Goal: Task Accomplishment & Management: Complete application form

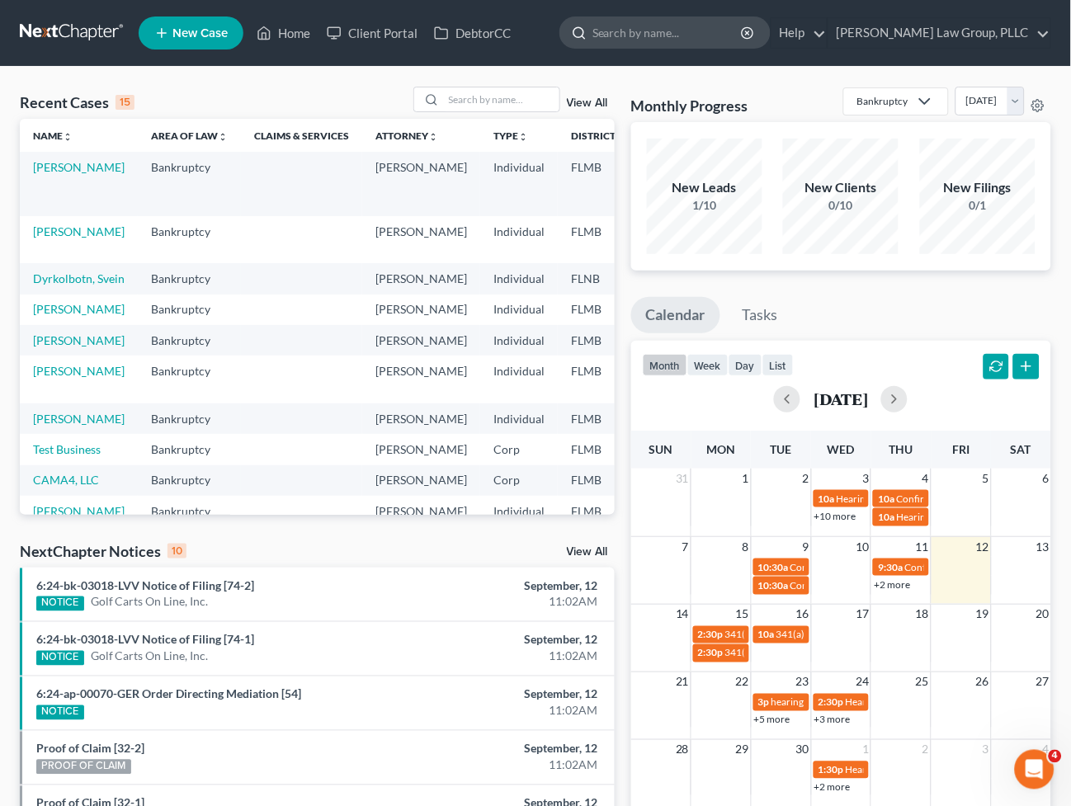
click at [690, 41] on input "search" at bounding box center [668, 32] width 151 height 31
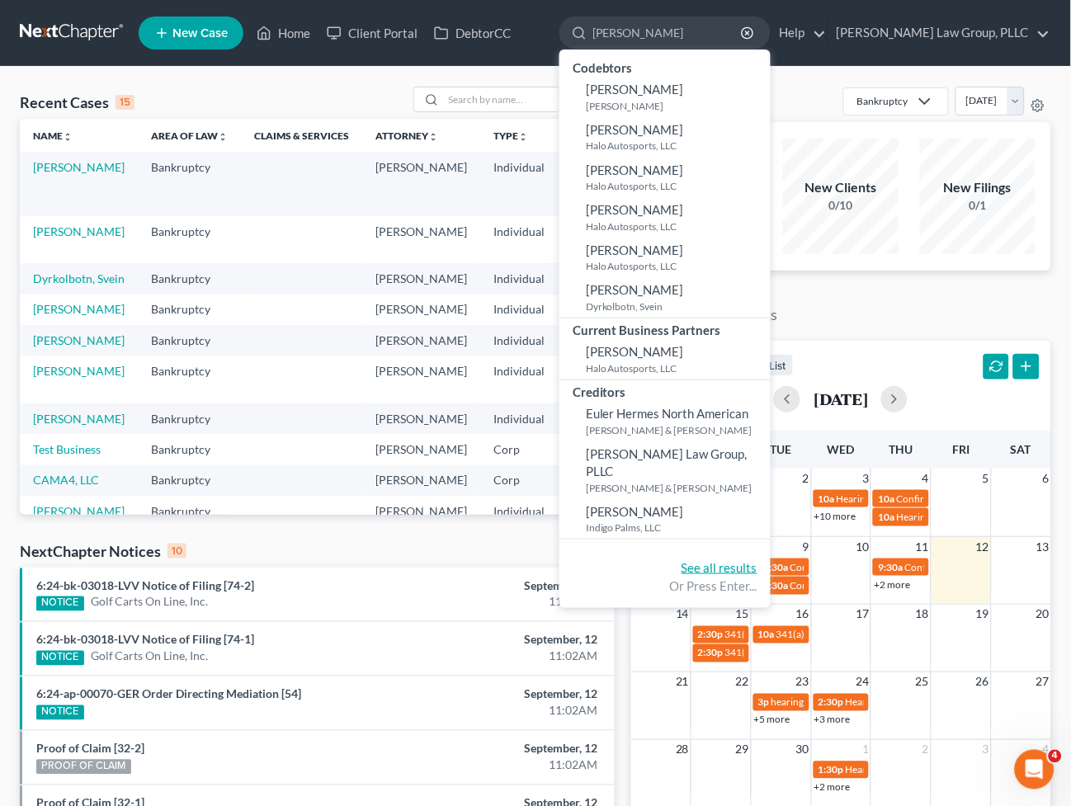
type input "[PERSON_NAME]"
click at [745, 560] on link "See all results" at bounding box center [720, 567] width 76 height 15
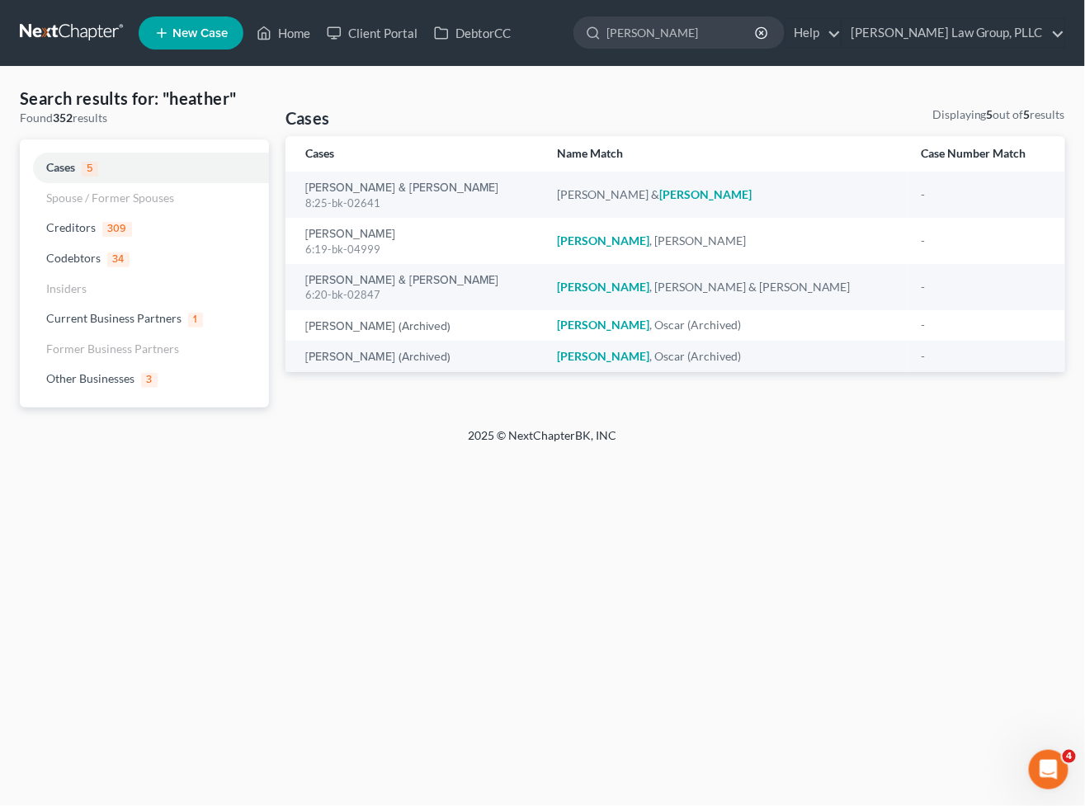
drag, startPoint x: 691, startPoint y: 26, endPoint x: 566, endPoint y: 30, distance: 124.7
click at [566, 30] on ul "New Case Home Client Portal DebtorCC heather - No Result - Codebtors Heather Pe…" at bounding box center [602, 33] width 927 height 43
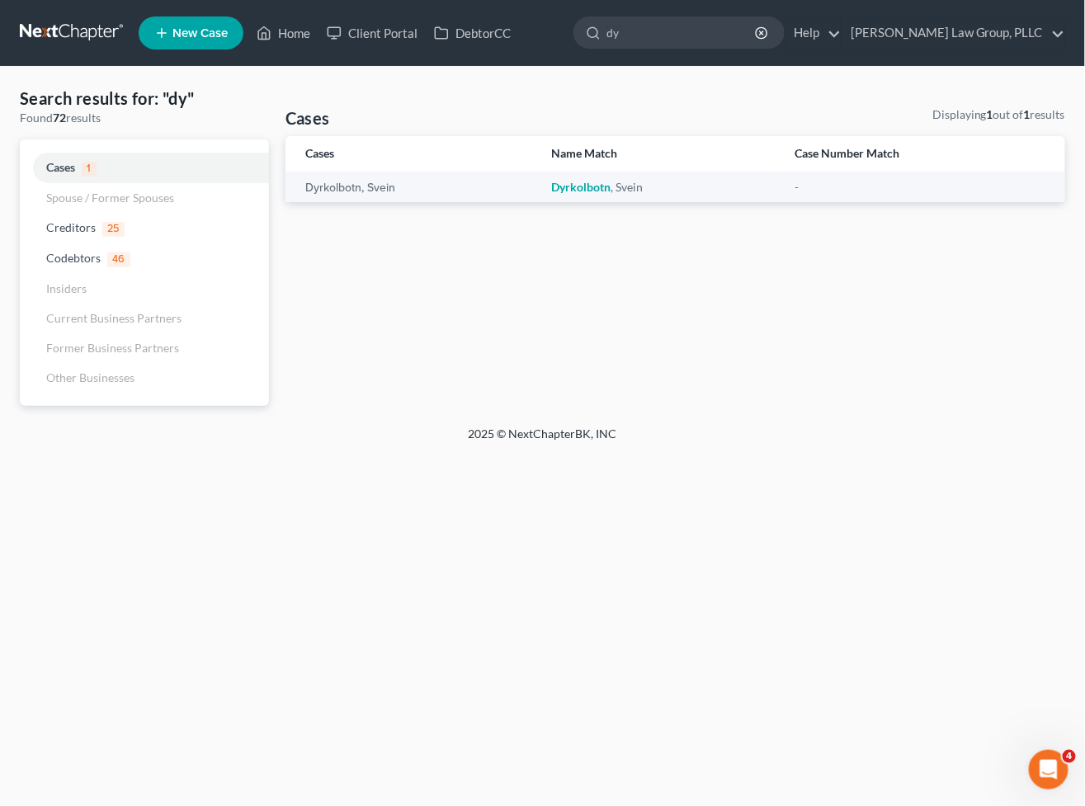
type input "dy"
click at [176, 35] on span "New Case" at bounding box center [200, 33] width 55 height 12
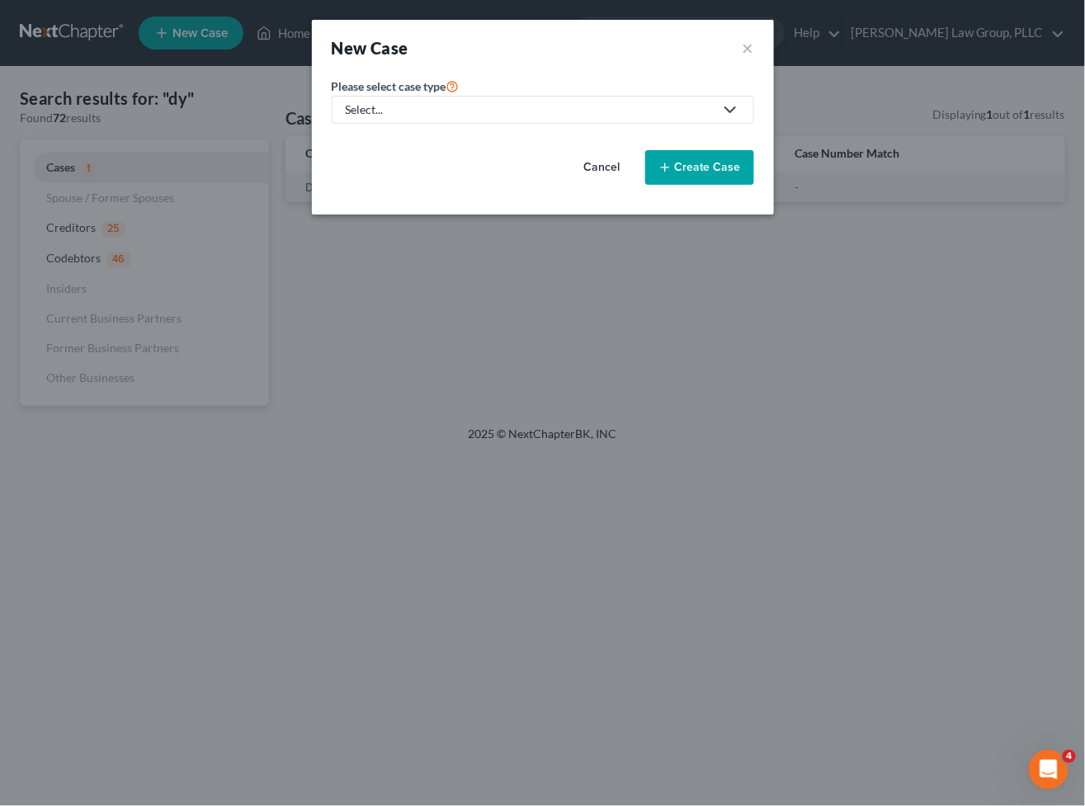
click at [441, 96] on link "Select..." at bounding box center [543, 110] width 423 height 28
click at [415, 141] on link "Bankruptcy" at bounding box center [377, 143] width 91 height 26
select select "15"
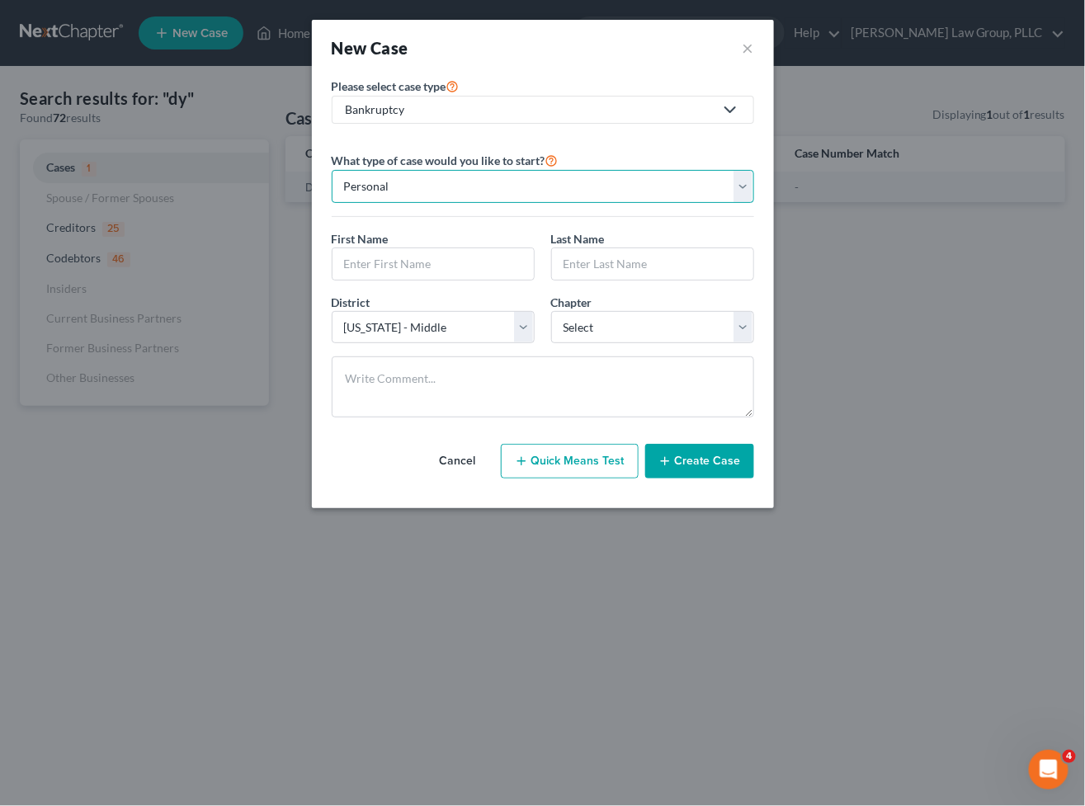
click at [423, 176] on select "Personal Business" at bounding box center [543, 186] width 423 height 33
click at [413, 274] on input "text" at bounding box center [433, 263] width 201 height 31
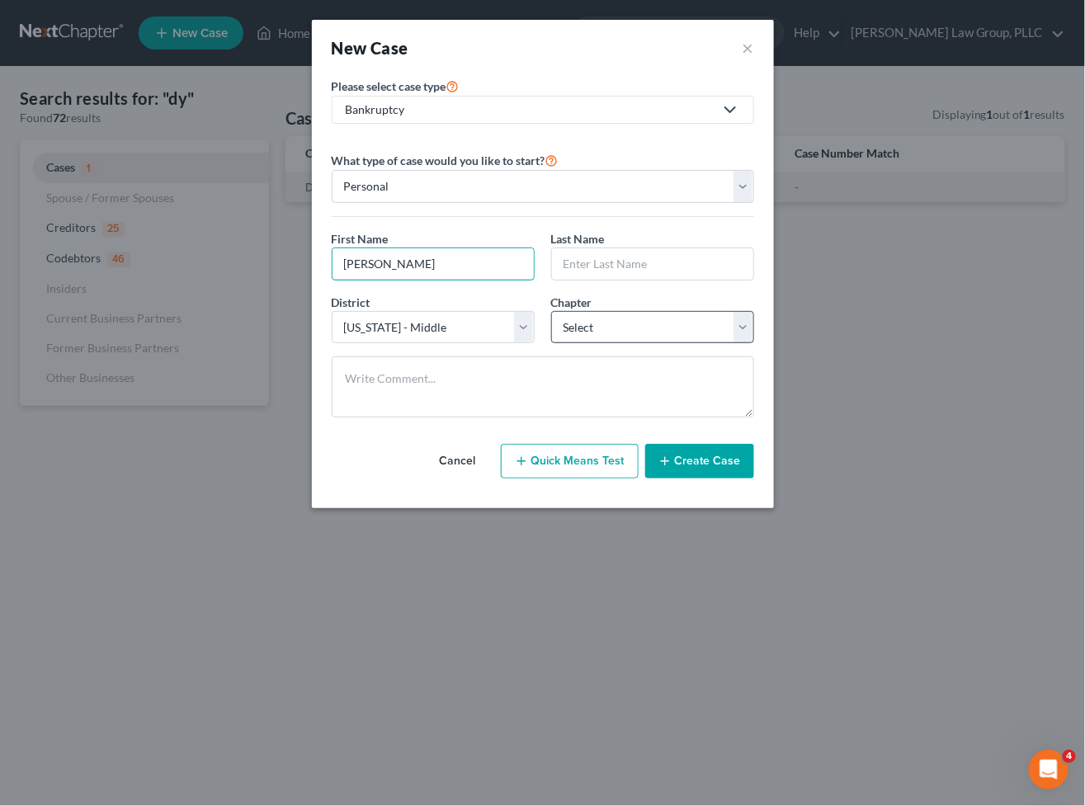
type input "Heather"
click at [589, 314] on select "Select 7 11 12 13" at bounding box center [652, 327] width 203 height 33
select select "0"
click at [551, 311] on select "Select 7 11 12 13" at bounding box center [652, 327] width 203 height 33
click at [581, 258] on input "text" at bounding box center [652, 263] width 201 height 31
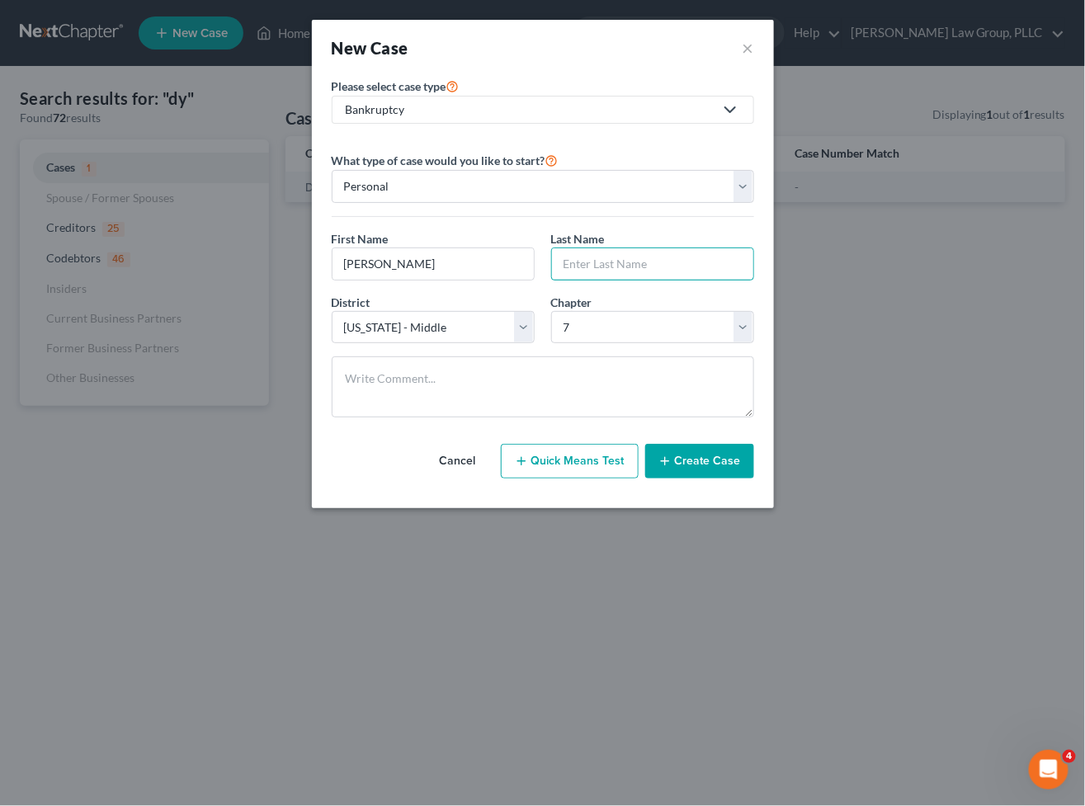
type input "Dyrkolbotn"
click at [681, 461] on button "Create Case" at bounding box center [699, 461] width 109 height 35
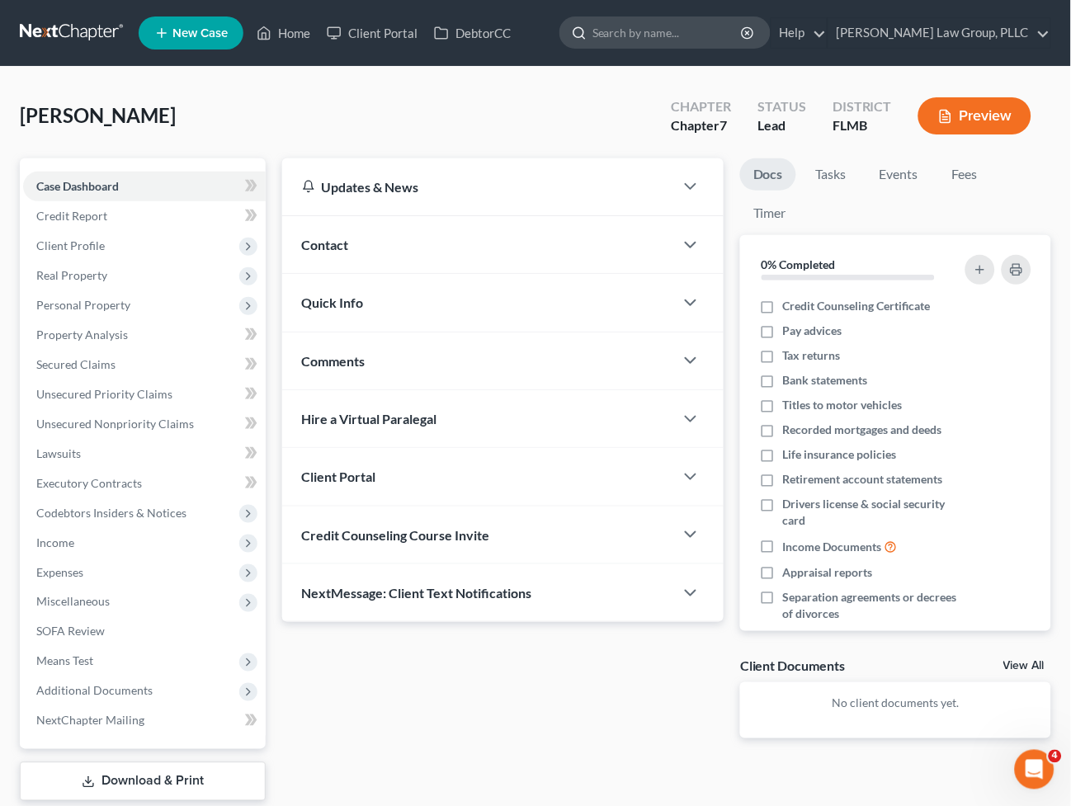
click at [733, 25] on input "search" at bounding box center [668, 32] width 151 height 31
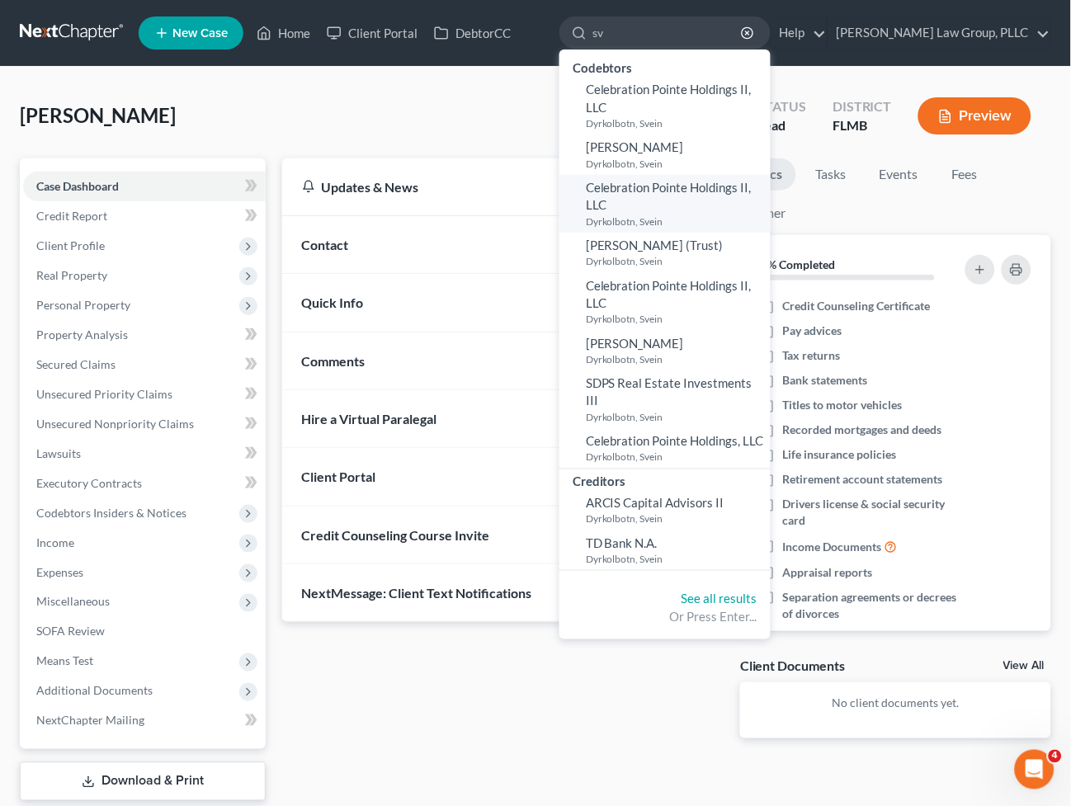
type input "s"
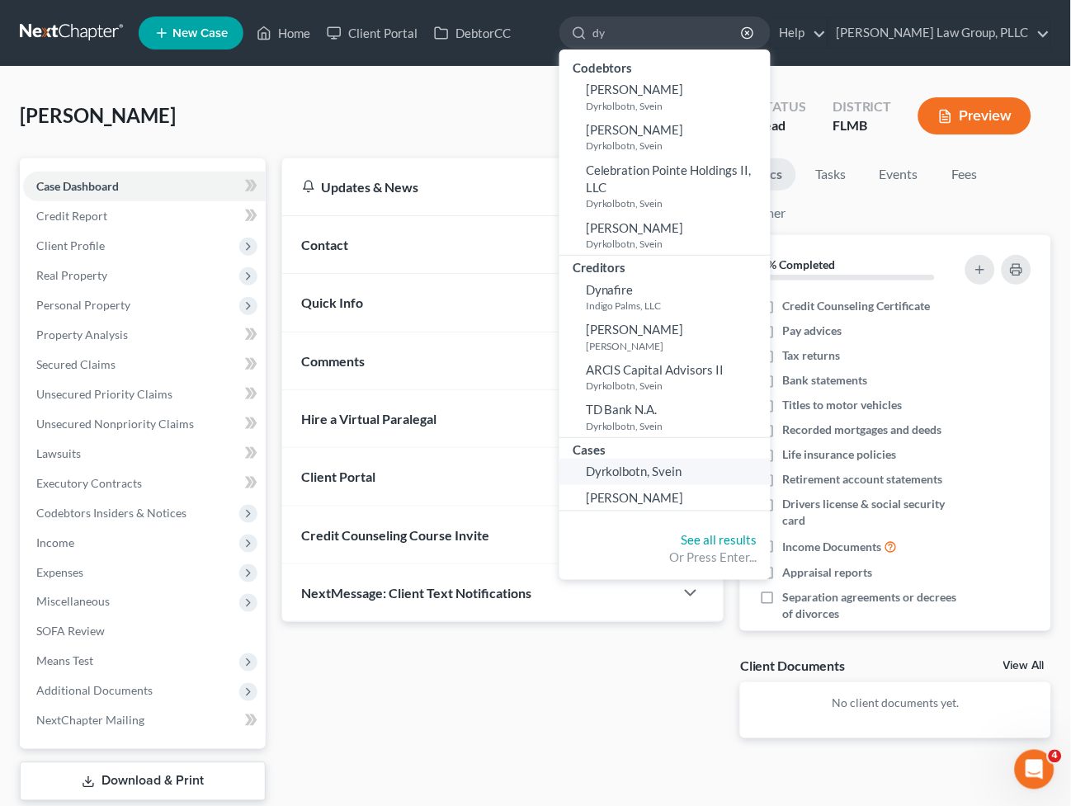
type input "dy"
click at [722, 477] on link "Dyrkolbotn, Svein" at bounding box center [665, 472] width 211 height 26
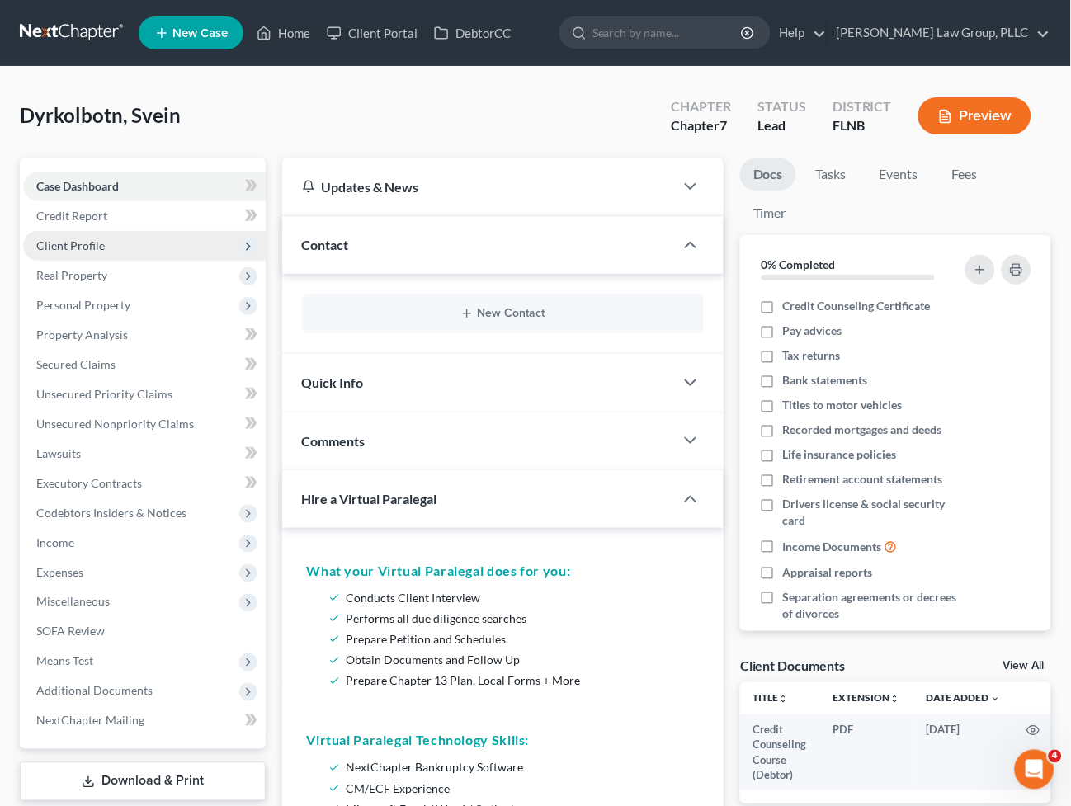
click at [96, 239] on span "Client Profile" at bounding box center [70, 246] width 69 height 14
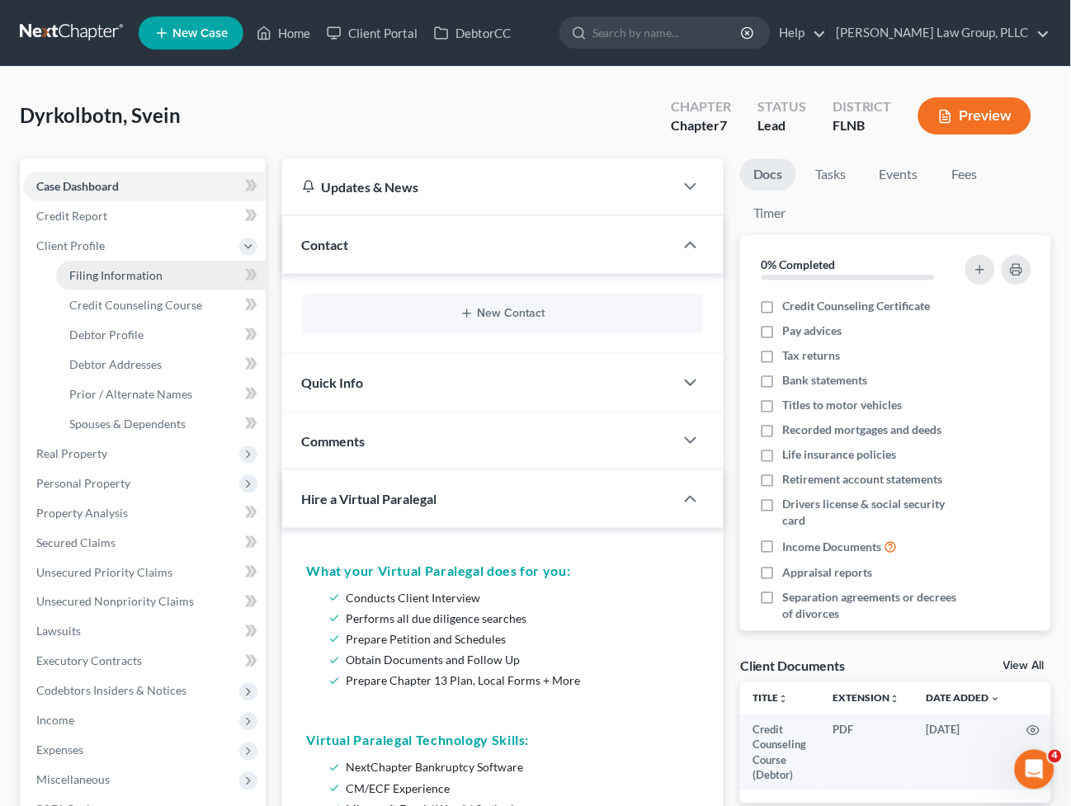
click at [88, 274] on span "Filing Information" at bounding box center [115, 275] width 93 height 14
select select "0"
select select "3"
select select "0"
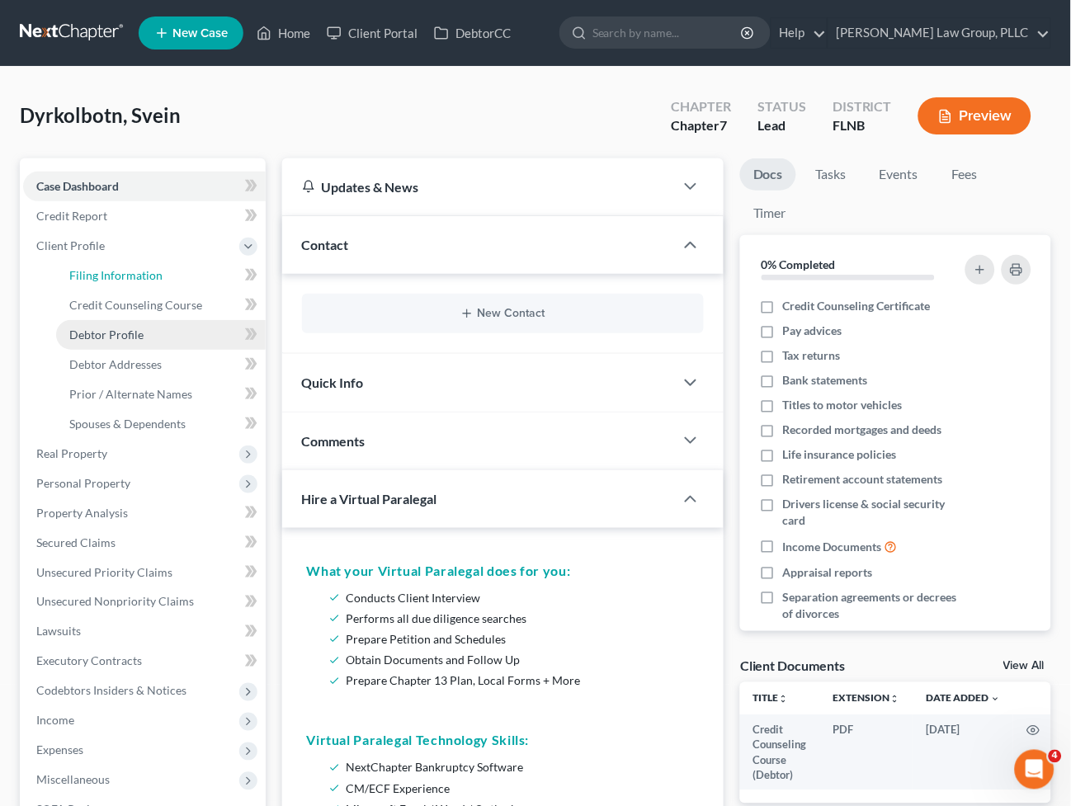
select select "16"
select select "9"
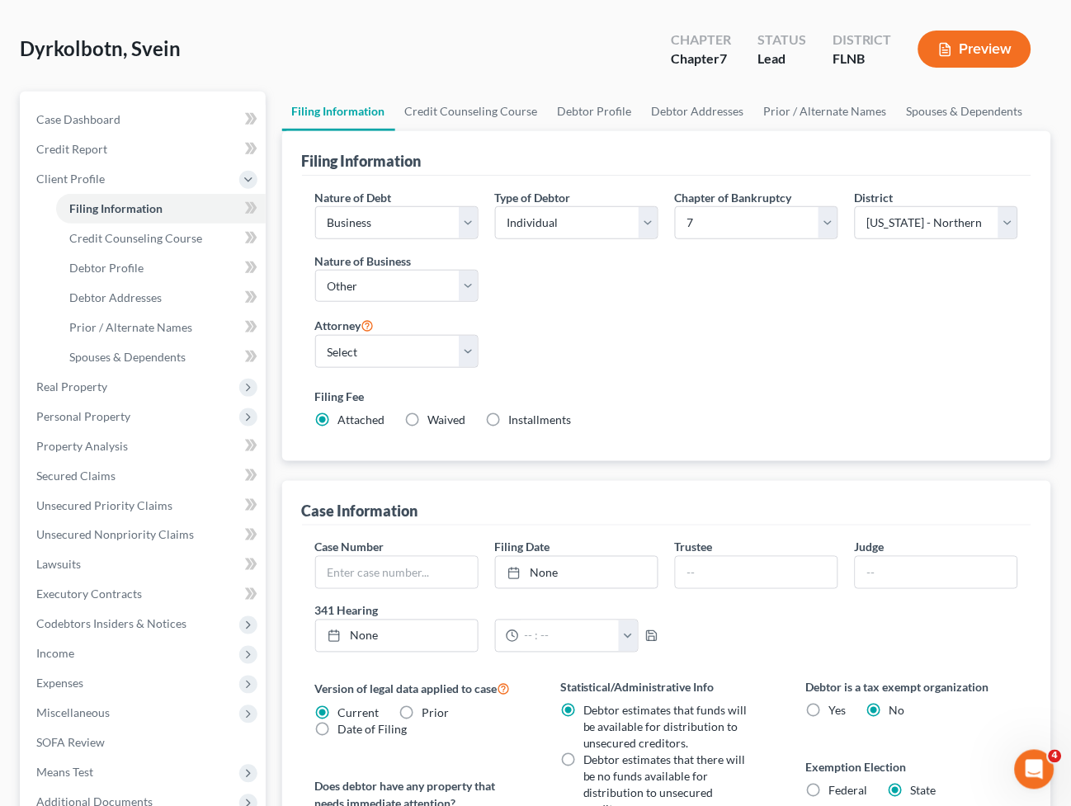
scroll to position [61, 0]
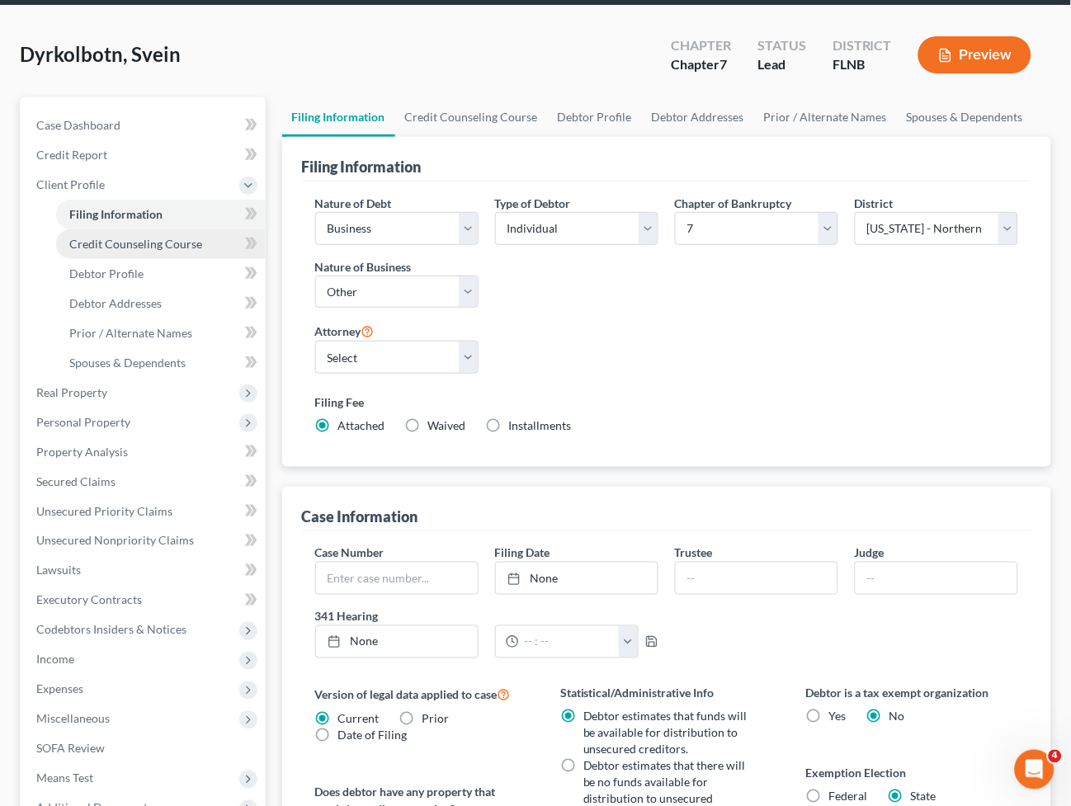
click at [135, 246] on span "Credit Counseling Course" at bounding box center [135, 244] width 133 height 14
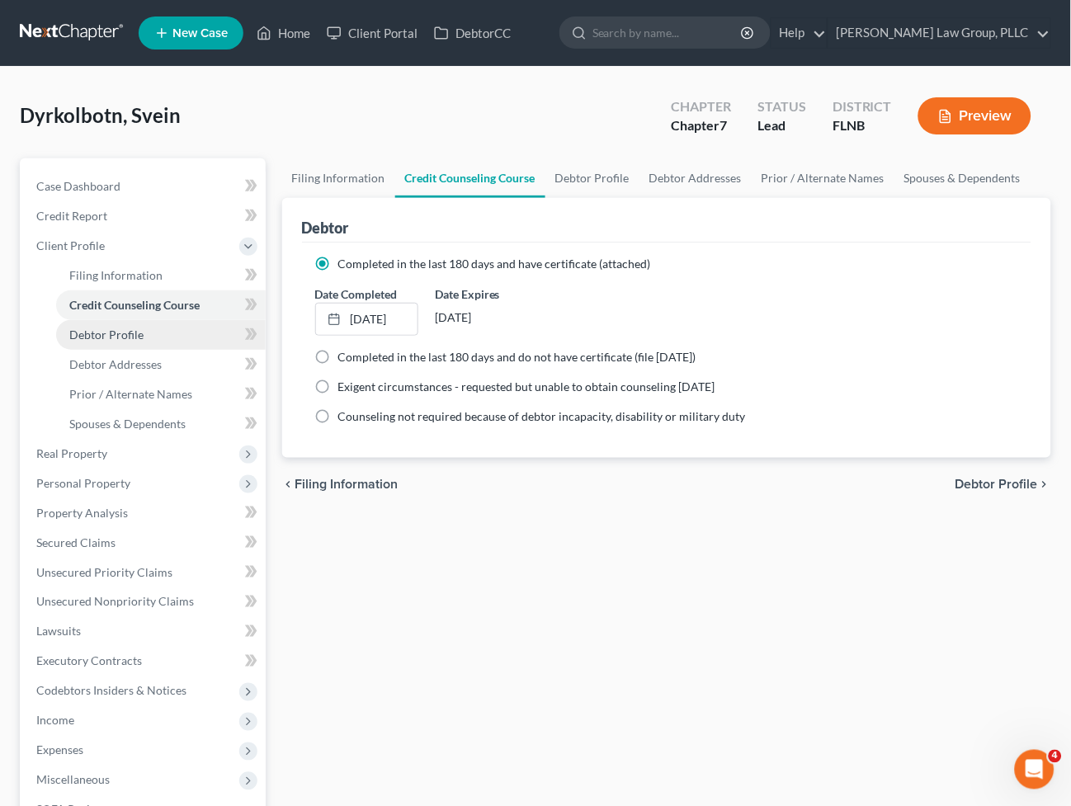
click at [101, 342] on link "Debtor Profile" at bounding box center [161, 335] width 210 height 30
select select "1"
select select "4"
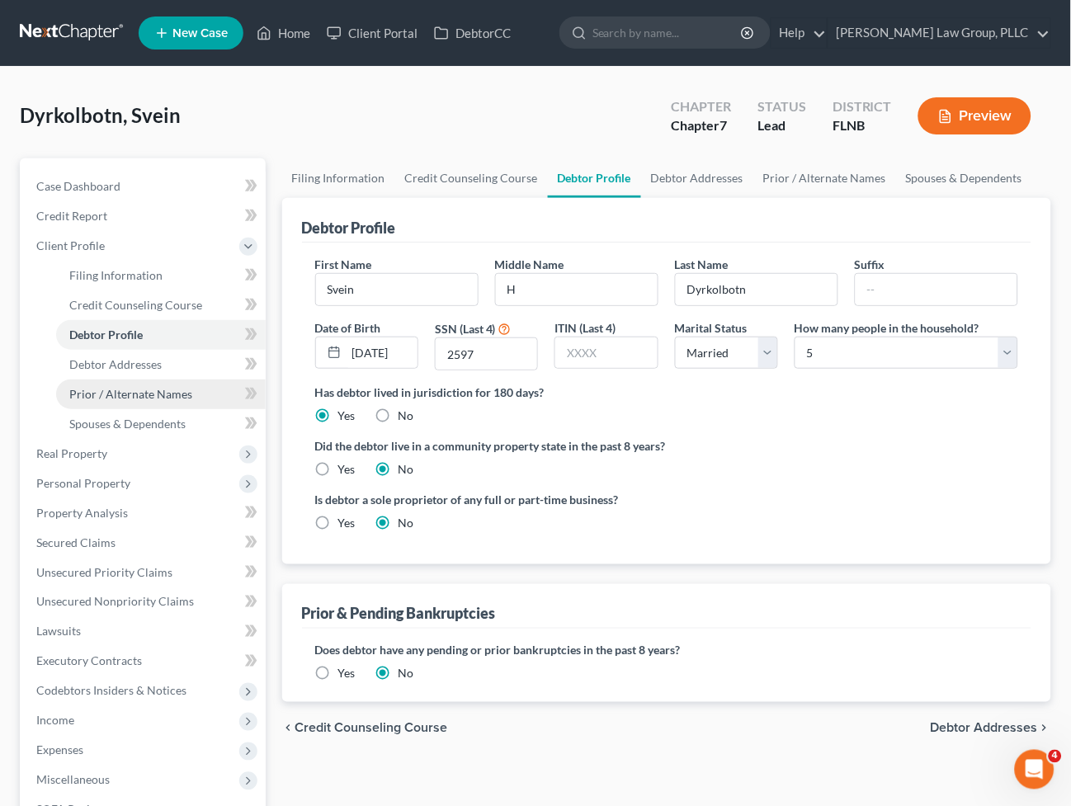
radio input "true"
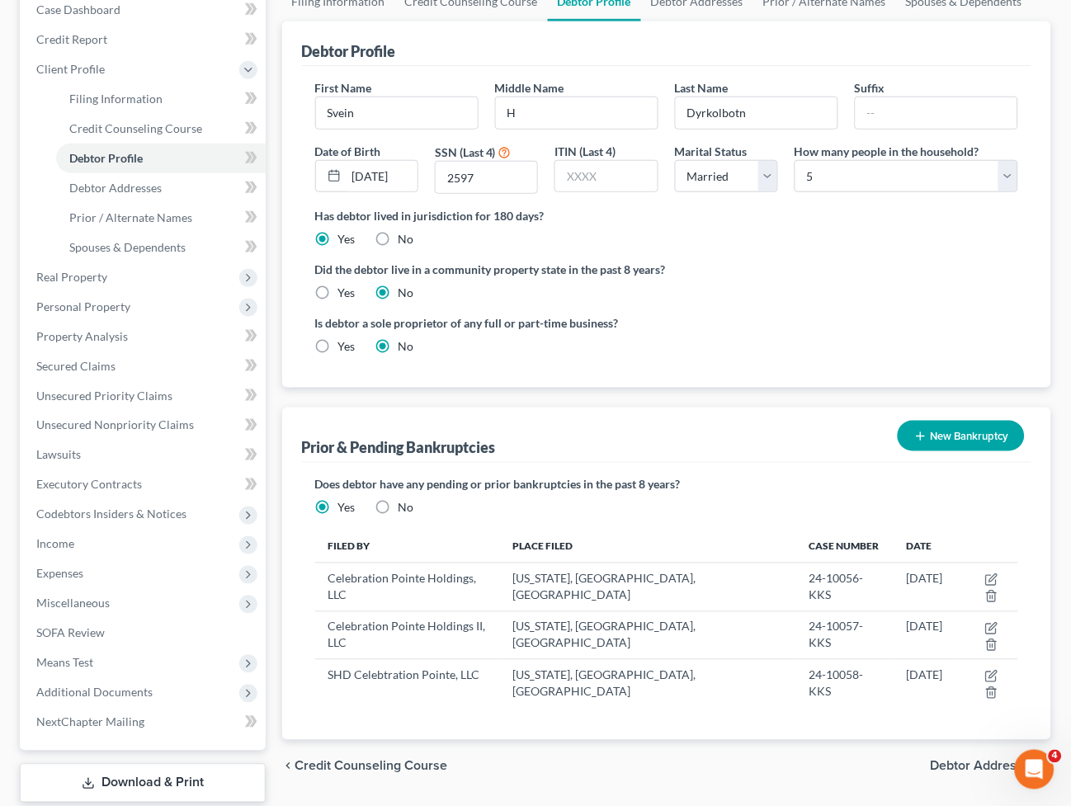
scroll to position [2, 0]
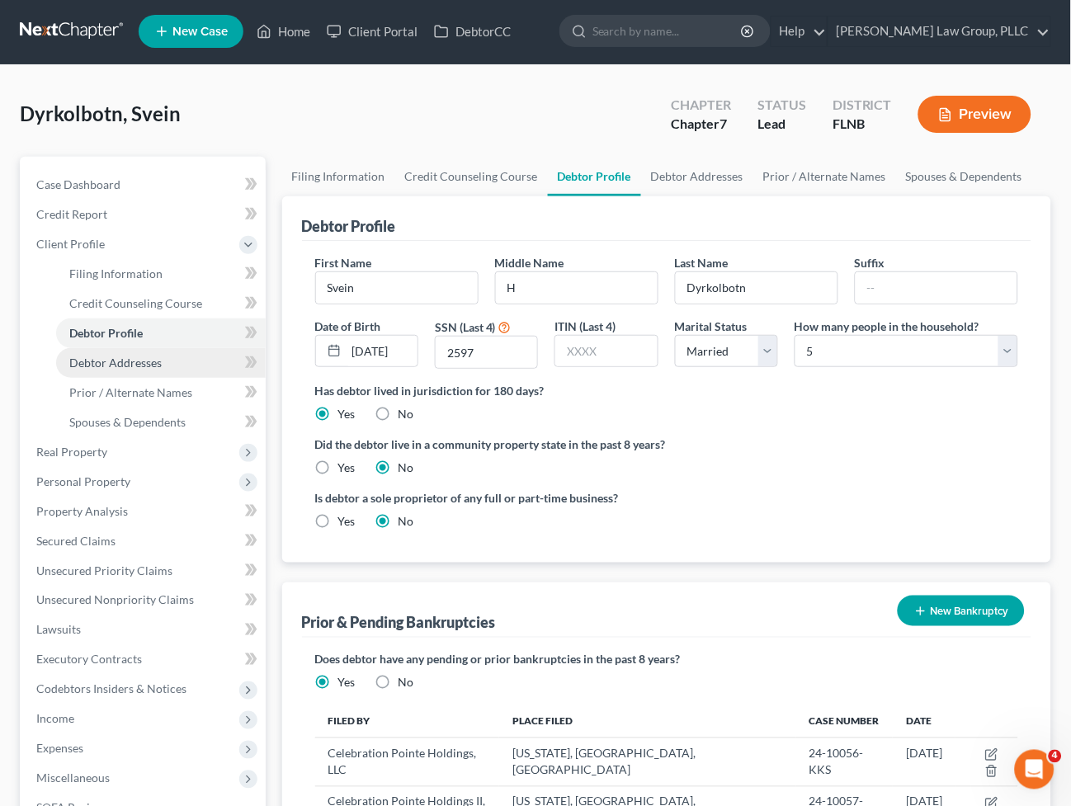
click at [105, 371] on link "Debtor Addresses" at bounding box center [161, 363] width 210 height 30
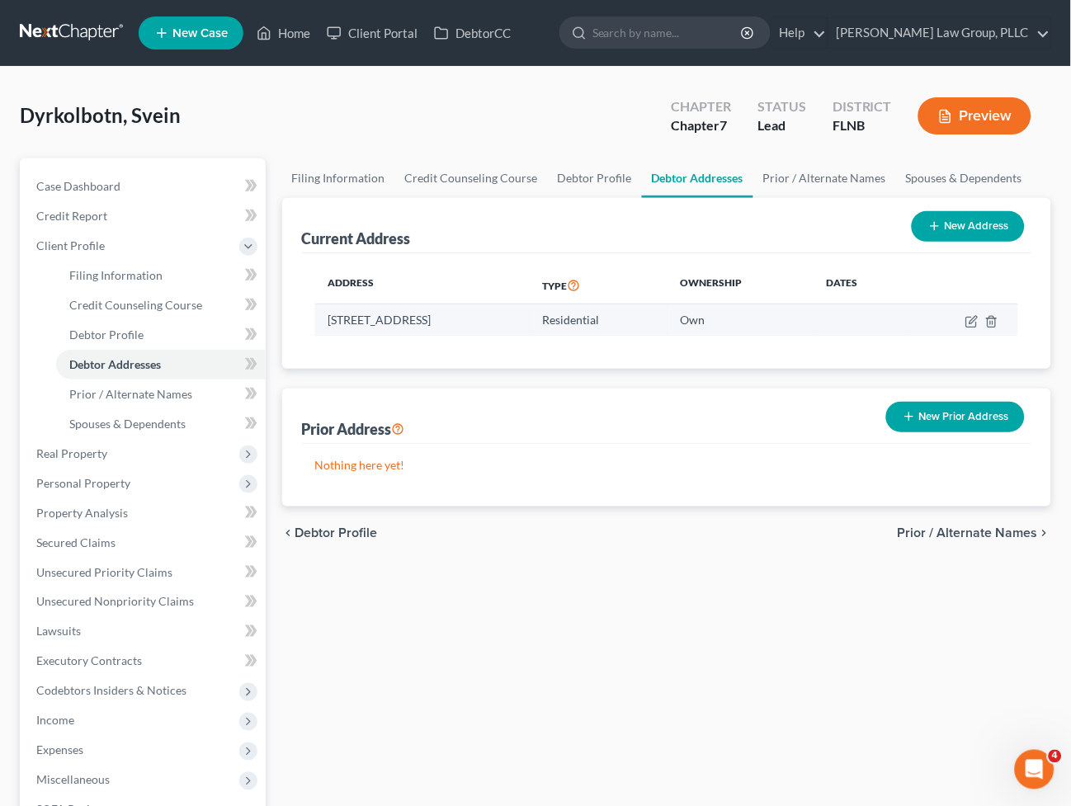
drag, startPoint x: 595, startPoint y: 314, endPoint x: 325, endPoint y: 317, distance: 269.9
click at [325, 317] on td "4703 NW 95th Blvd, Gainesville, FL 32606-3704" at bounding box center [422, 320] width 215 height 31
copy td "4703 NW 95th Blvd, Gainesville, FL 32606-3704"
click at [707, 452] on div "Nothing here yet!" at bounding box center [667, 475] width 730 height 63
click at [967, 319] on icon "button" at bounding box center [972, 322] width 10 height 10
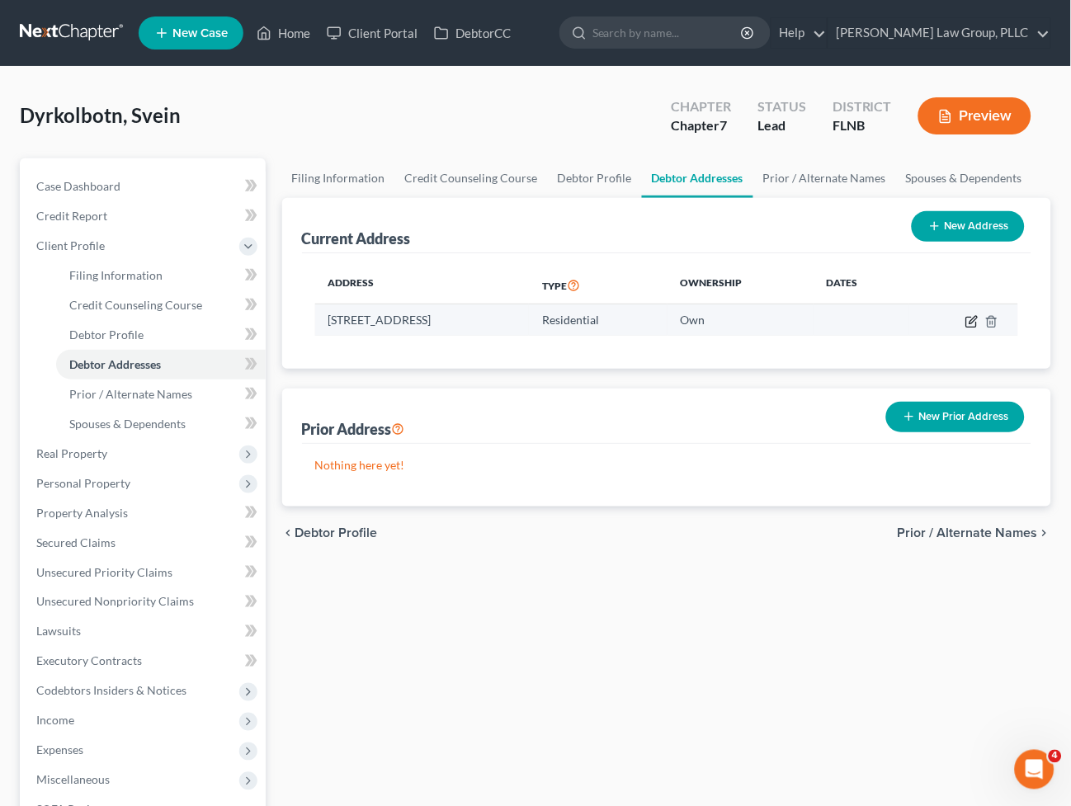
select select "9"
select select "0"
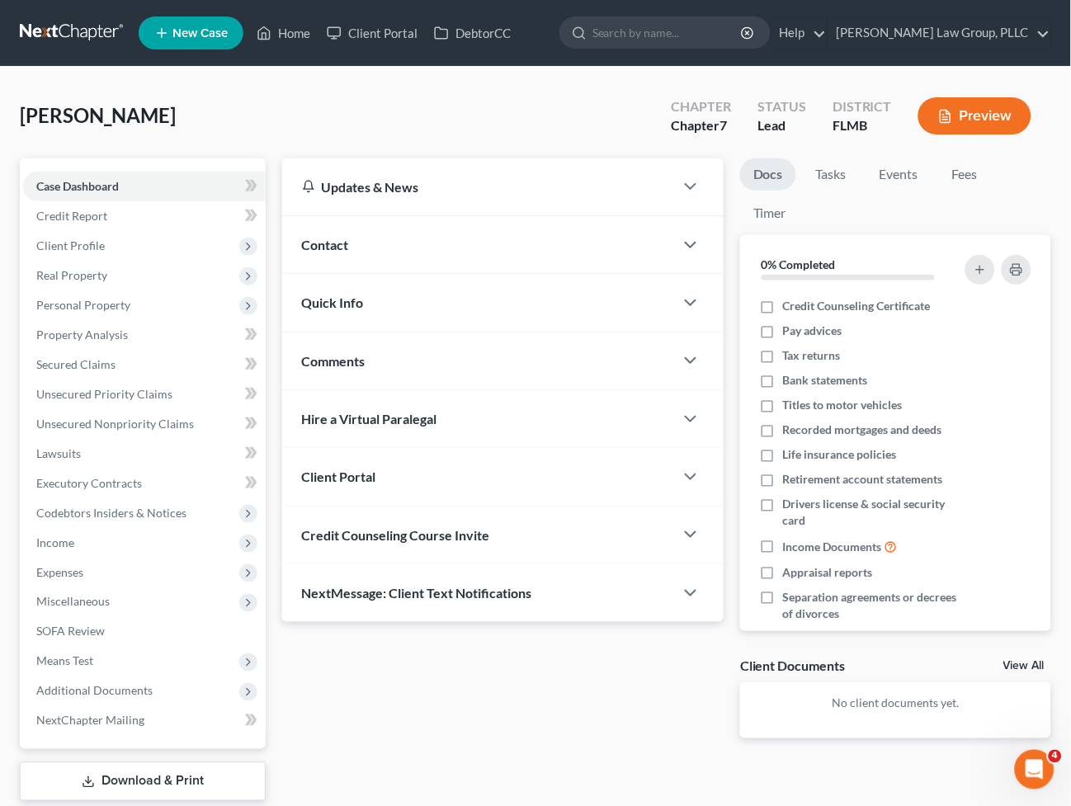
drag, startPoint x: 462, startPoint y: 85, endPoint x: 476, endPoint y: 61, distance: 27.7
click at [461, 85] on div "[PERSON_NAME] Upgraded Chapter Chapter 7 Status Lead District [GEOGRAPHIC_DATA]…" at bounding box center [535, 472] width 1071 height 811
click at [302, 237] on span "Contact" at bounding box center [325, 245] width 47 height 16
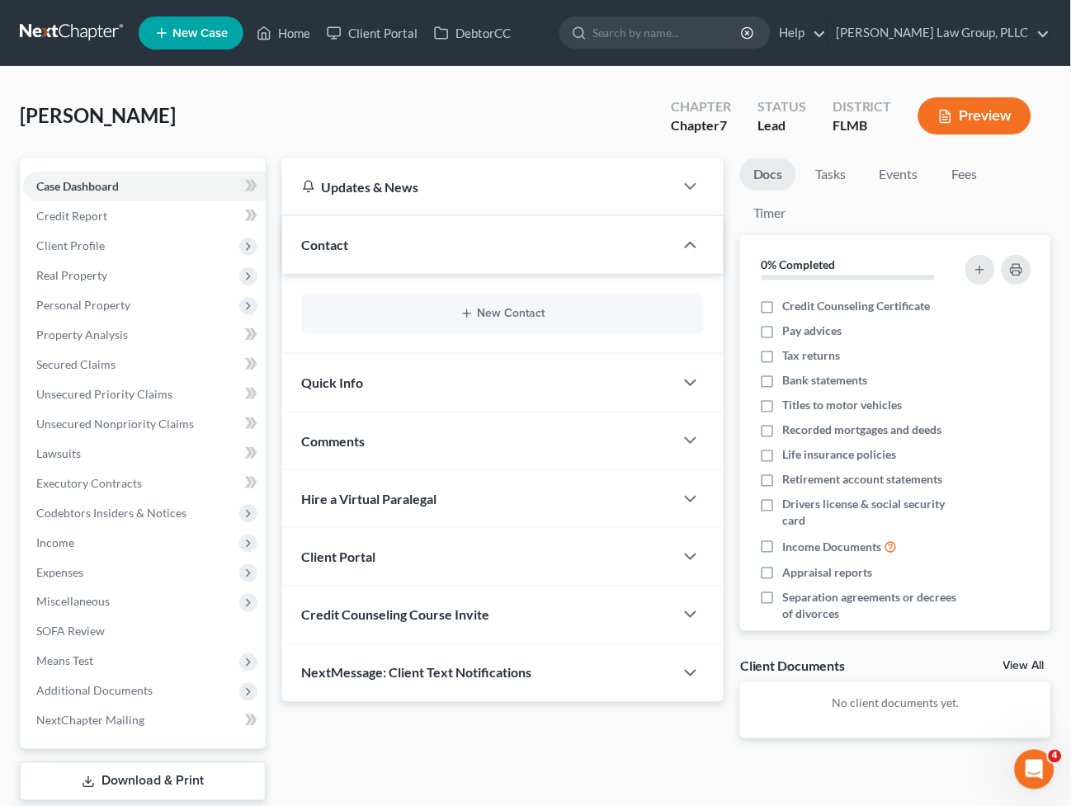
click at [302, 237] on span "Contact" at bounding box center [325, 245] width 47 height 16
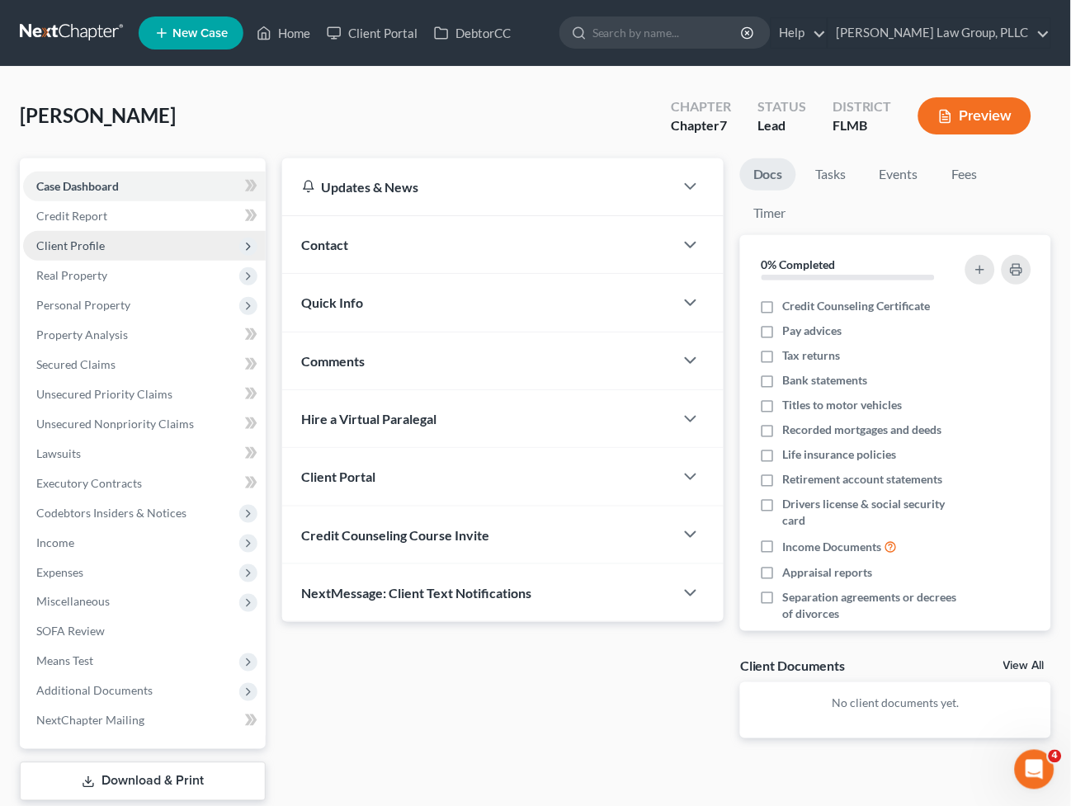
click at [114, 250] on span "Client Profile" at bounding box center [144, 246] width 243 height 30
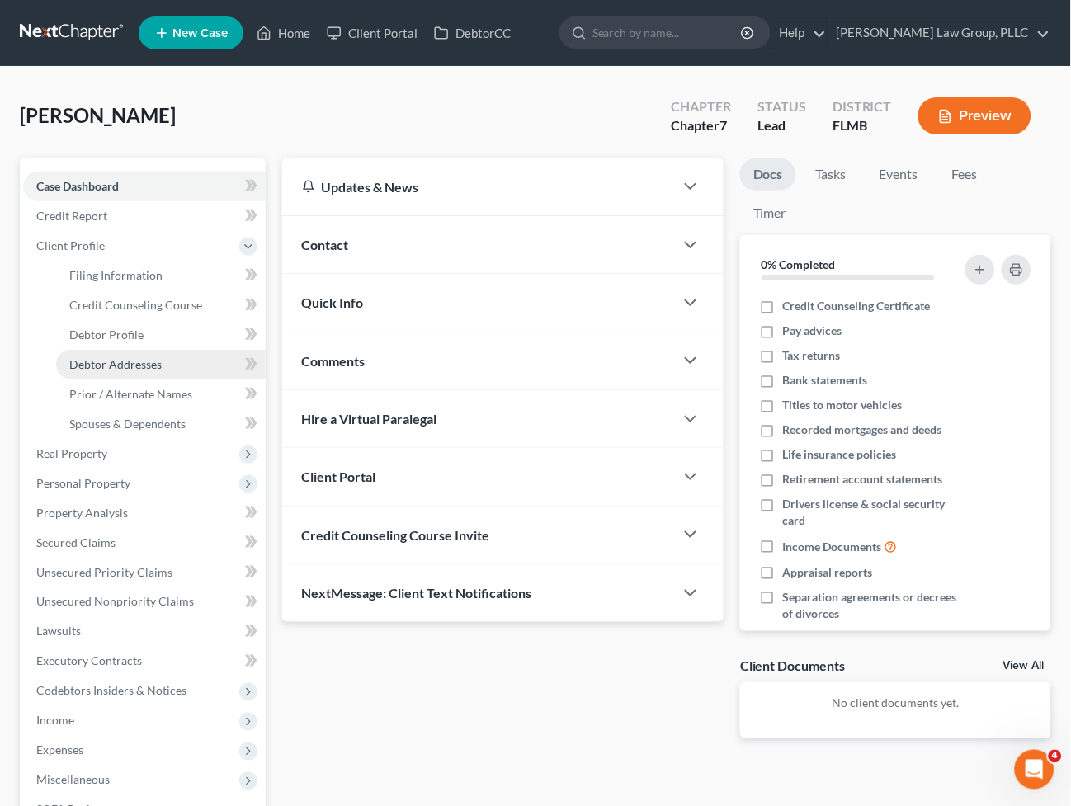
click at [112, 357] on span "Debtor Addresses" at bounding box center [115, 364] width 92 height 14
select select "0"
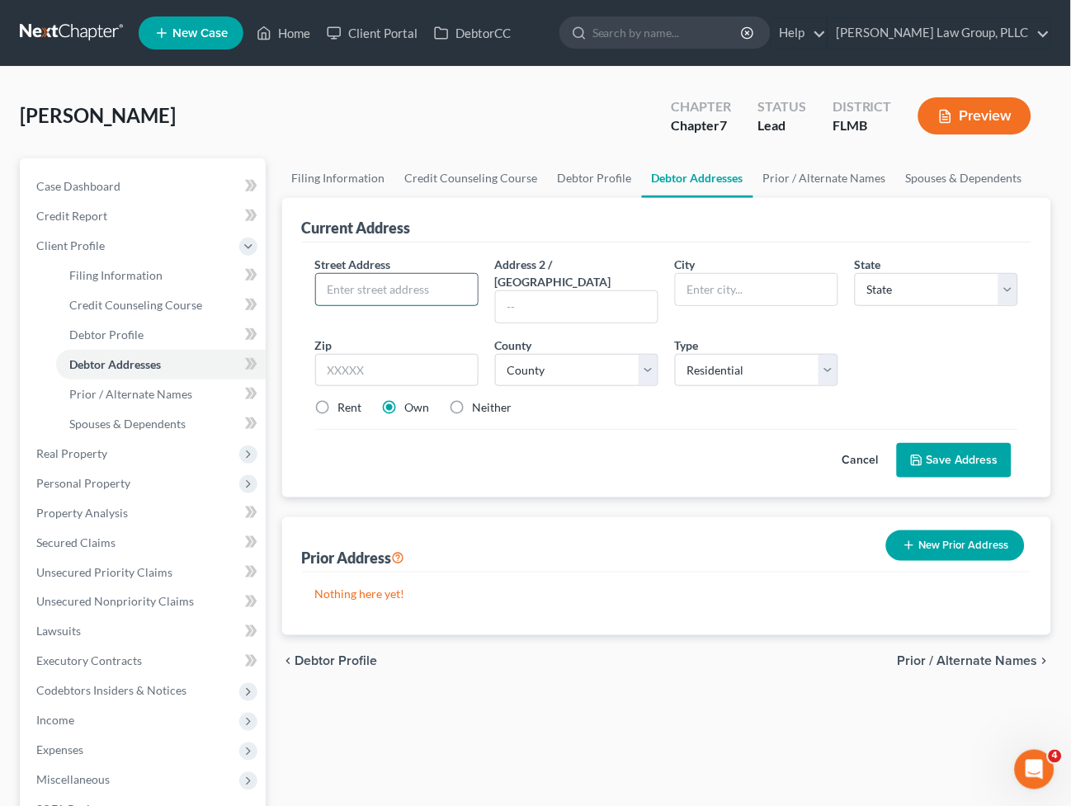
click at [397, 292] on input "text" at bounding box center [397, 289] width 162 height 31
paste input "[STREET_ADDRESS]"
click at [449, 287] on input "[STREET_ADDRESS]" at bounding box center [397, 289] width 162 height 31
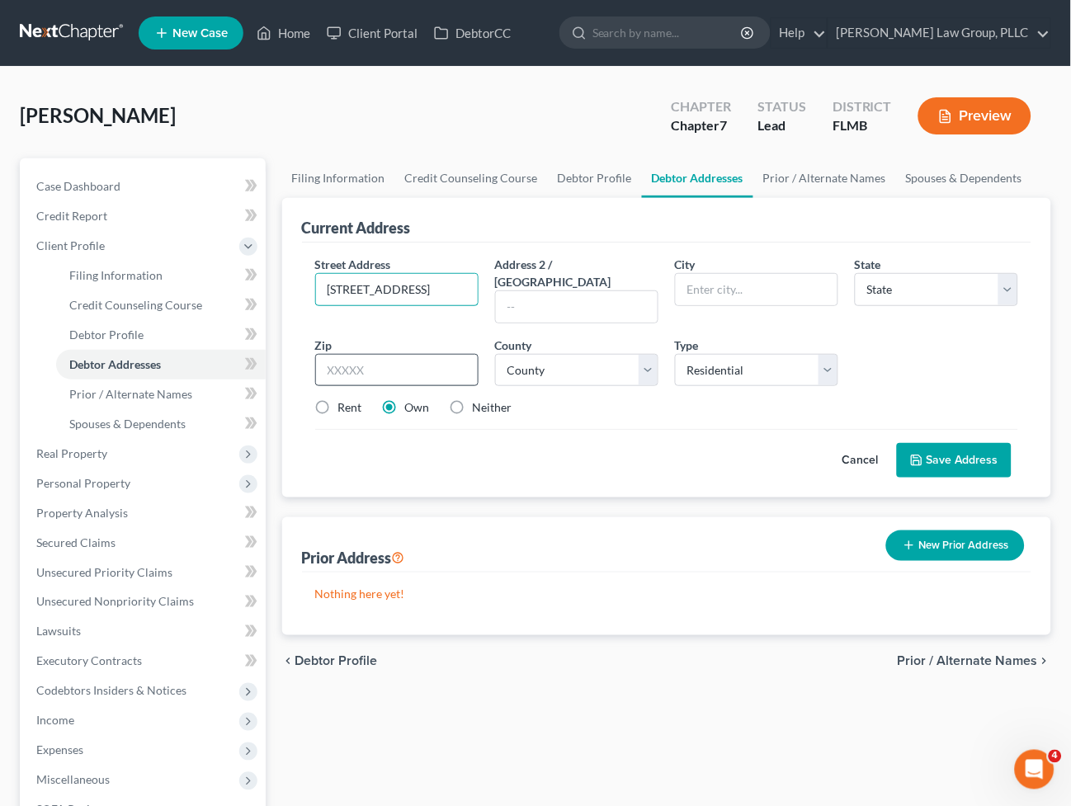
type input "[STREET_ADDRESS]"
click at [415, 354] on input "text" at bounding box center [396, 370] width 163 height 33
paste input "32606"
type input "32606"
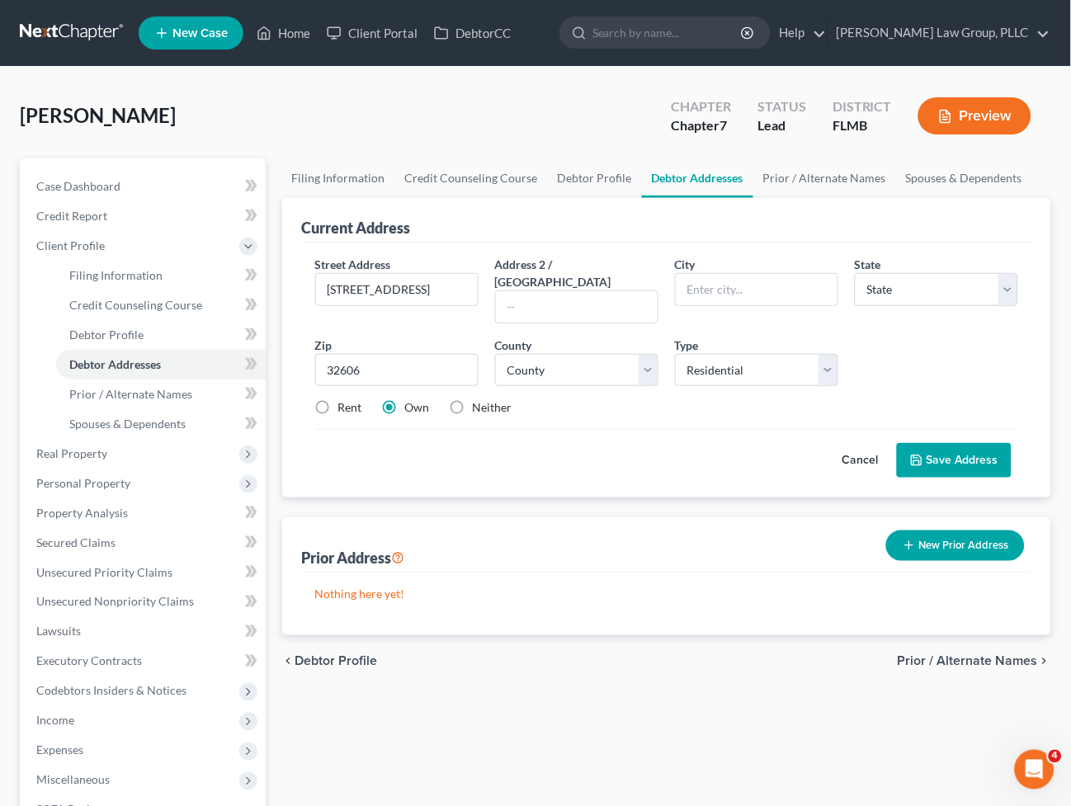
click at [450, 253] on div "Street Address * [STREET_ADDRESS] Address [GEOGRAPHIC_DATA] * State * State [US…" at bounding box center [667, 370] width 730 height 255
type input "[GEOGRAPHIC_DATA]"
select select "9"
drag, startPoint x: 434, startPoint y: 291, endPoint x: 560, endPoint y: 302, distance: 126.0
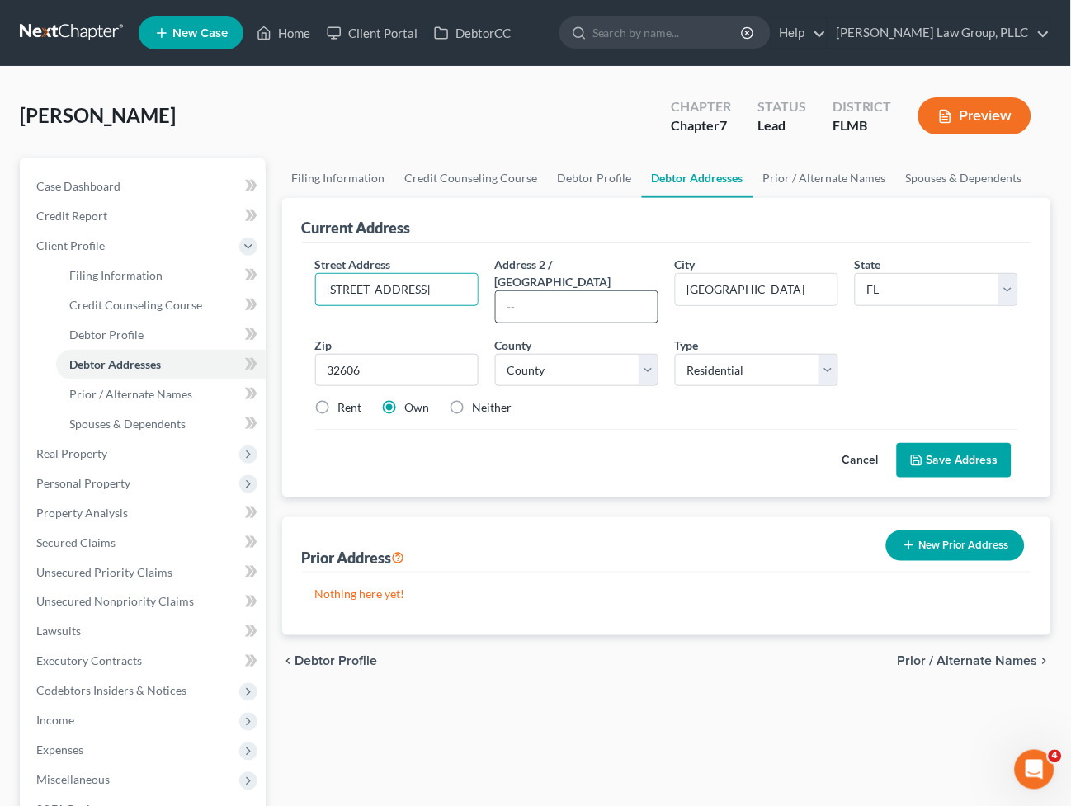
click at [560, 302] on div "Street Address * [STREET_ADDRESS] Address [GEOGRAPHIC_DATA] * [GEOGRAPHIC_DATA]…" at bounding box center [667, 343] width 721 height 174
type input "[STREET_ADDRESS]"
click at [566, 354] on select "County [GEOGRAPHIC_DATA] [GEOGRAPHIC_DATA] [GEOGRAPHIC_DATA] [GEOGRAPHIC_DATA] …" at bounding box center [576, 370] width 163 height 33
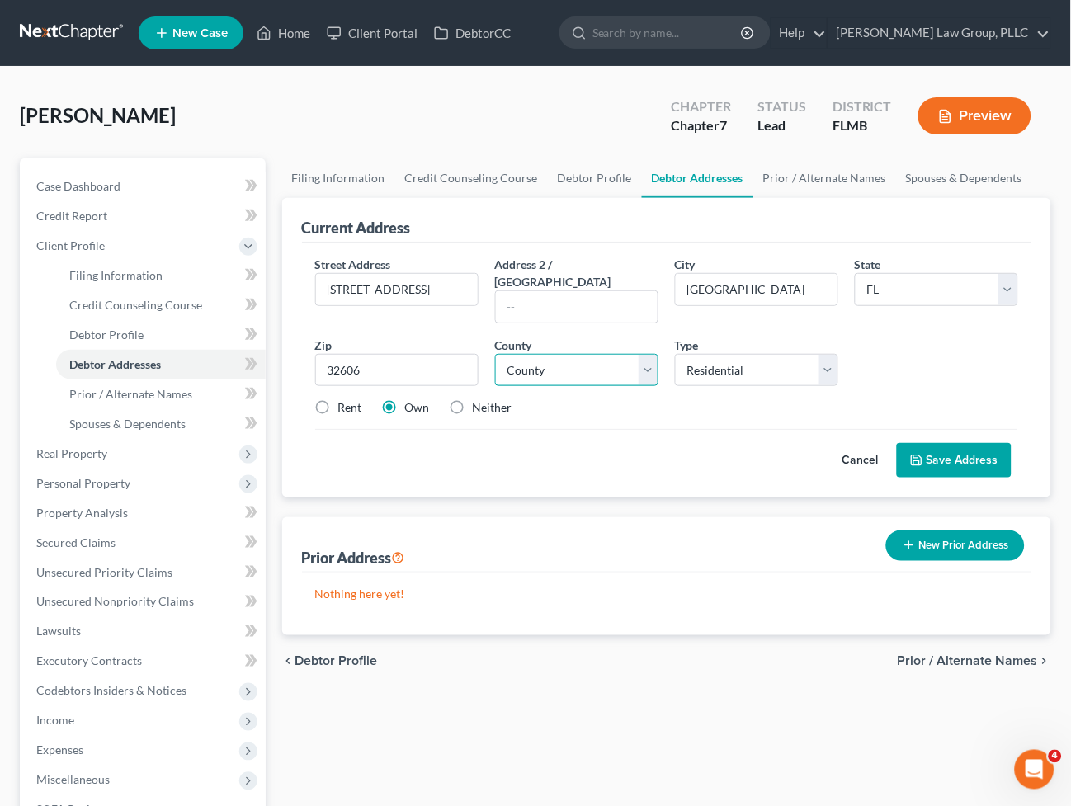
click at [538, 354] on select "County [GEOGRAPHIC_DATA] [GEOGRAPHIC_DATA] [GEOGRAPHIC_DATA] [GEOGRAPHIC_DATA] …" at bounding box center [576, 370] width 163 height 33
select select "0"
click at [495, 354] on select "County [GEOGRAPHIC_DATA] [GEOGRAPHIC_DATA] [GEOGRAPHIC_DATA] [GEOGRAPHIC_DATA] …" at bounding box center [576, 370] width 163 height 33
click at [946, 443] on button "Save Address" at bounding box center [954, 460] width 115 height 35
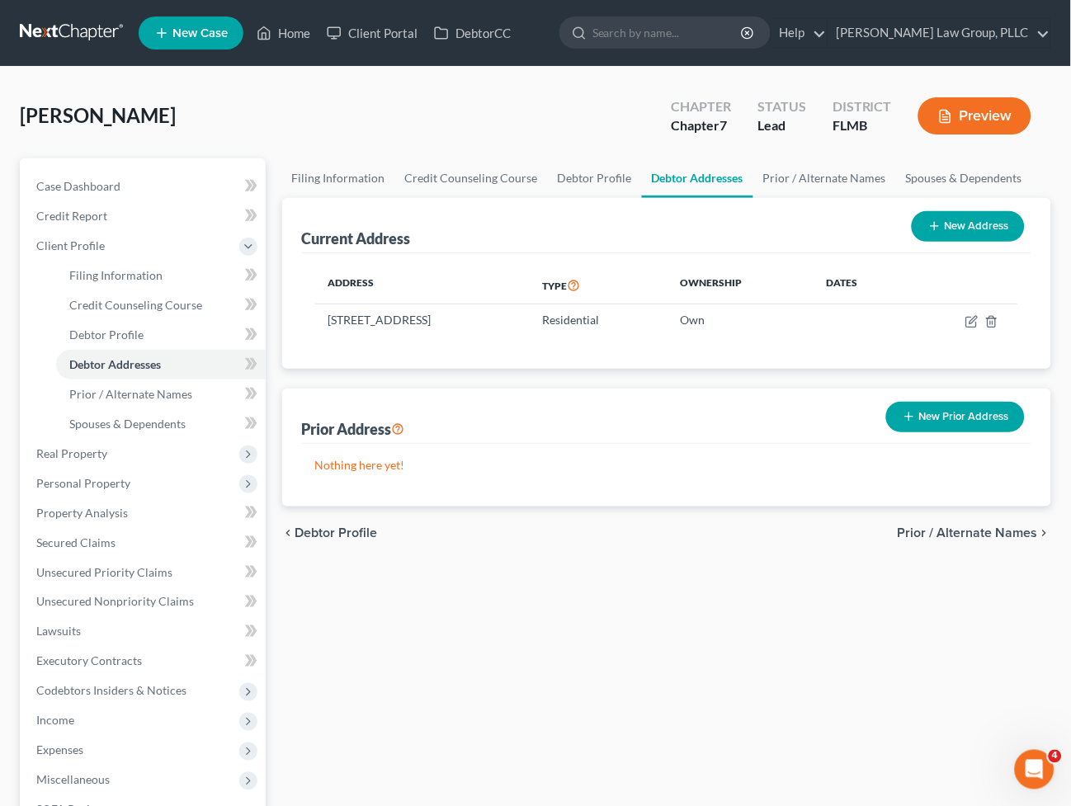
scroll to position [277, 0]
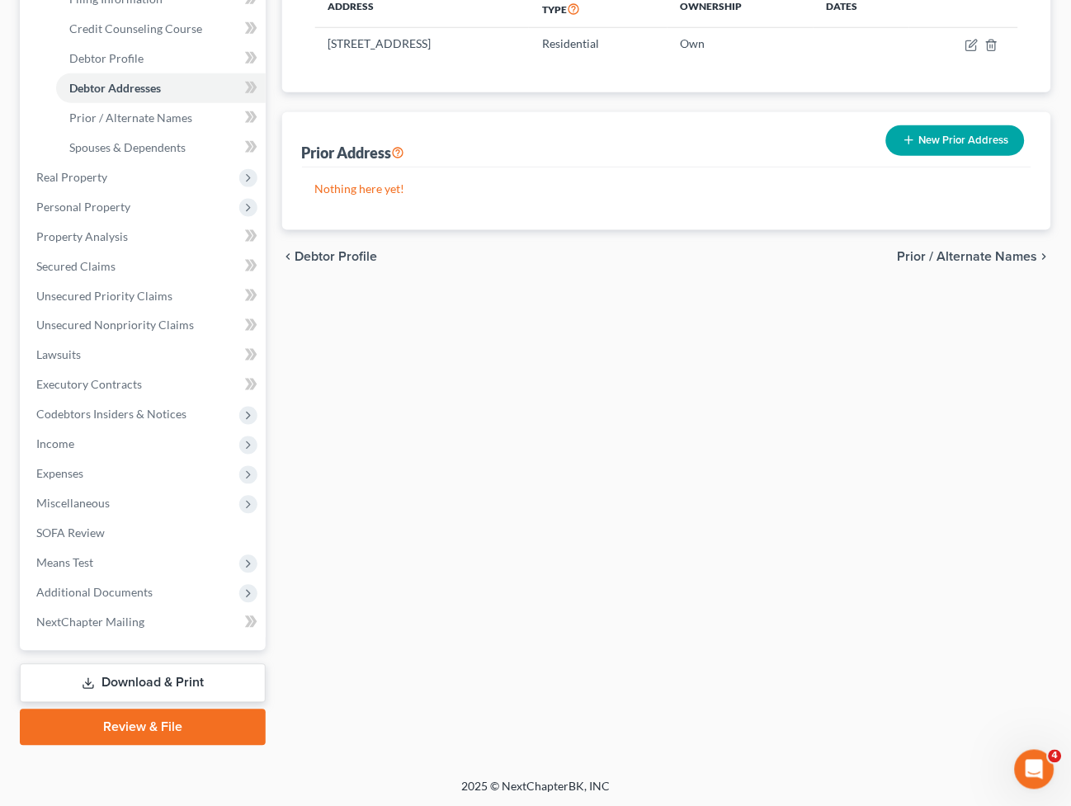
click at [500, 281] on div "chevron_left Debtor Profile Prior / Alternate Names chevron_right" at bounding box center [667, 256] width 770 height 53
